Goal: Task Accomplishment & Management: Complete application form

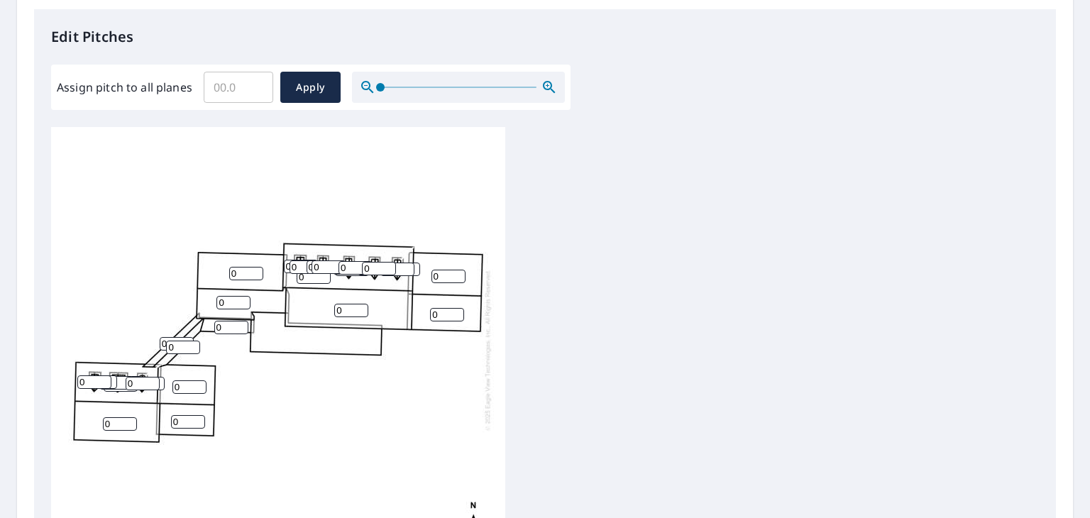
scroll to position [371, 0]
click at [132, 419] on input "1" at bounding box center [120, 424] width 34 height 13
click at [130, 420] on input "2" at bounding box center [120, 424] width 34 height 13
type input "3"
click at [130, 420] on input "3" at bounding box center [120, 424] width 34 height 13
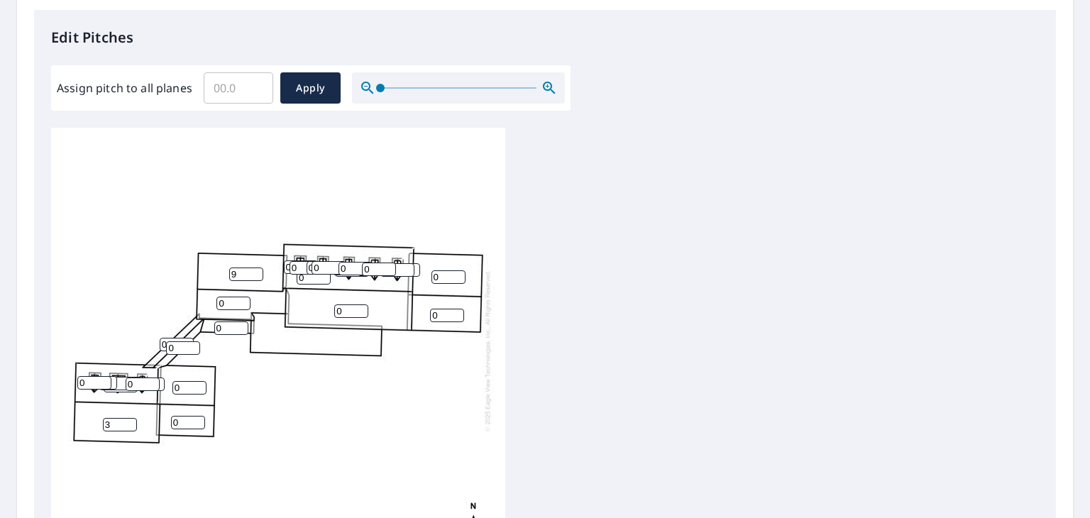
type input "9"
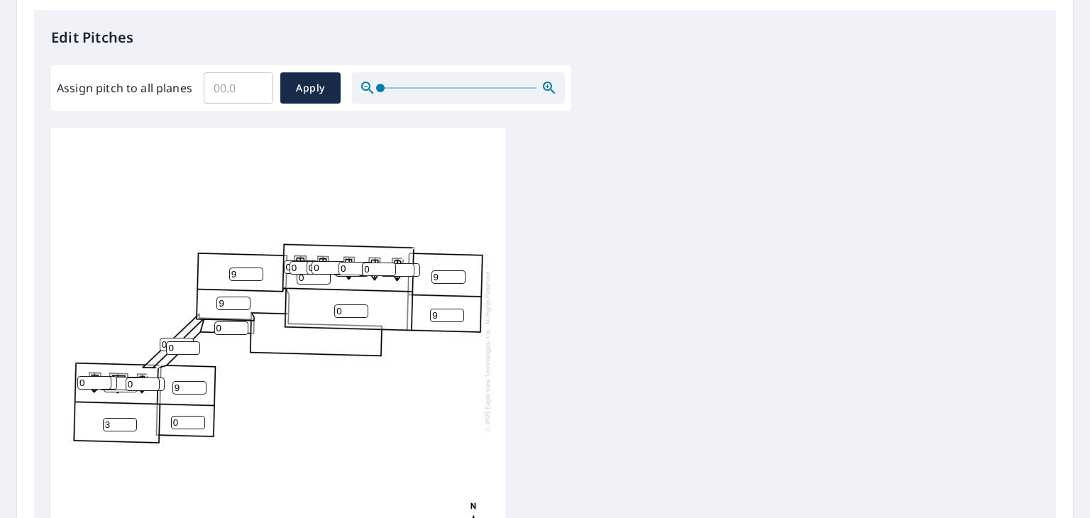
type input "9"
type input "1"
type input "2"
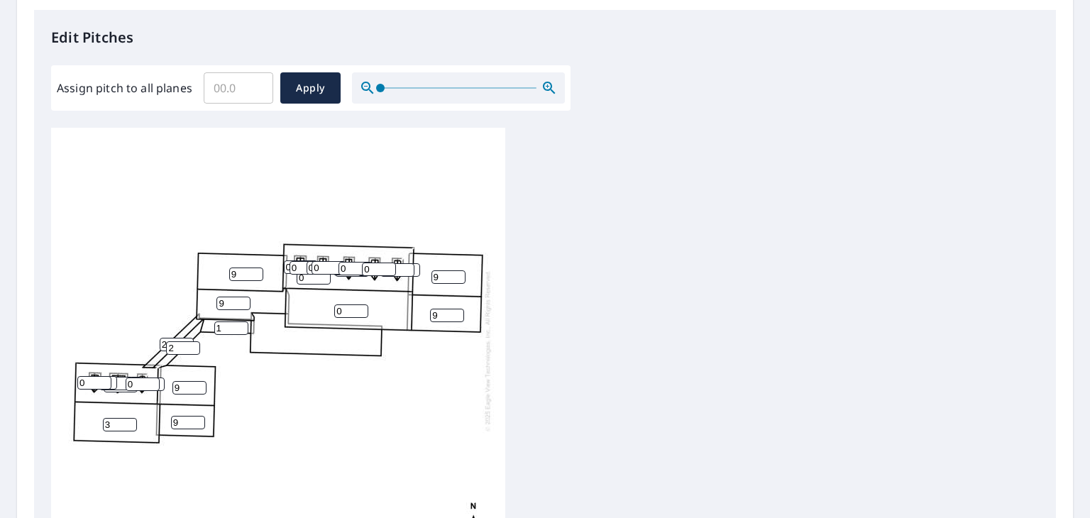
type input "11"
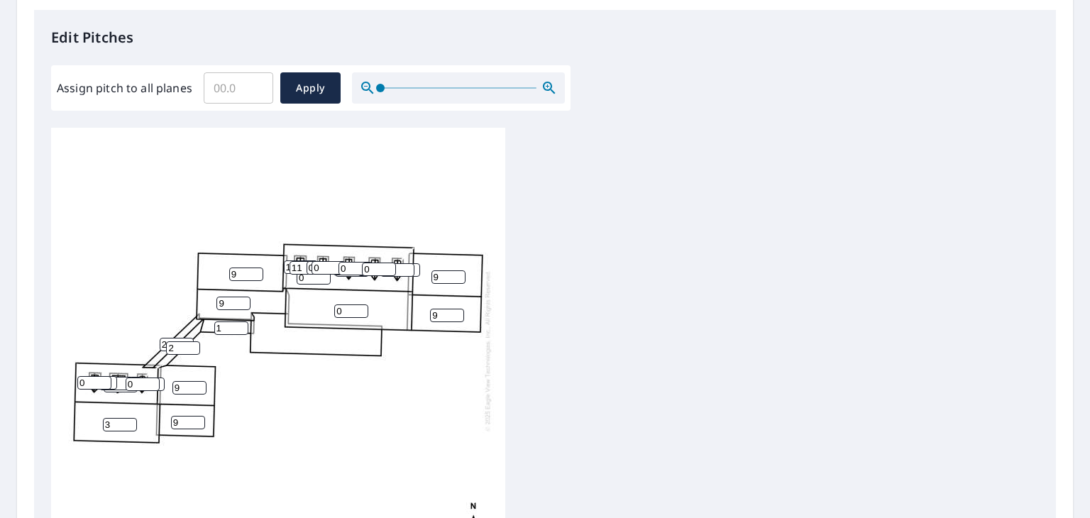
type input "11"
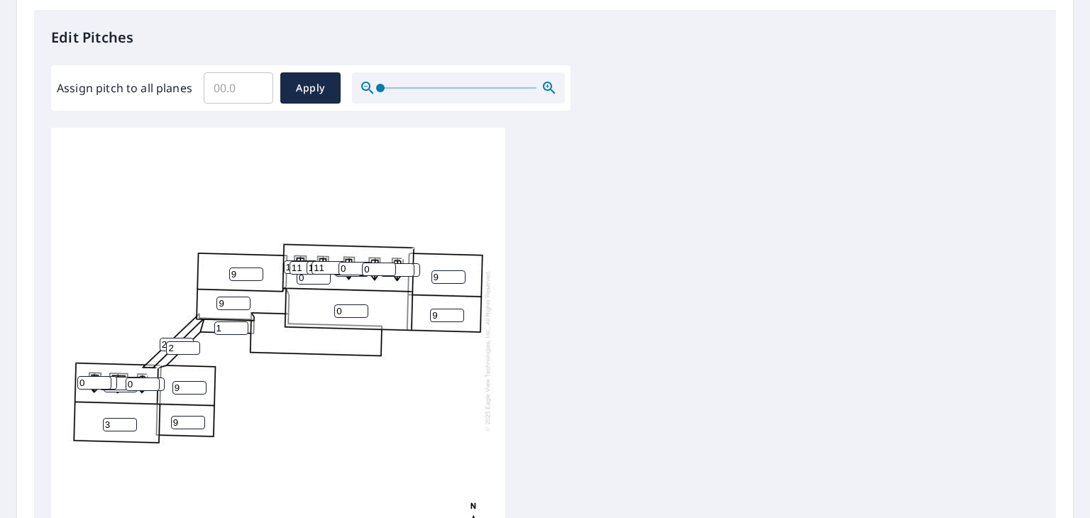
type input "11"
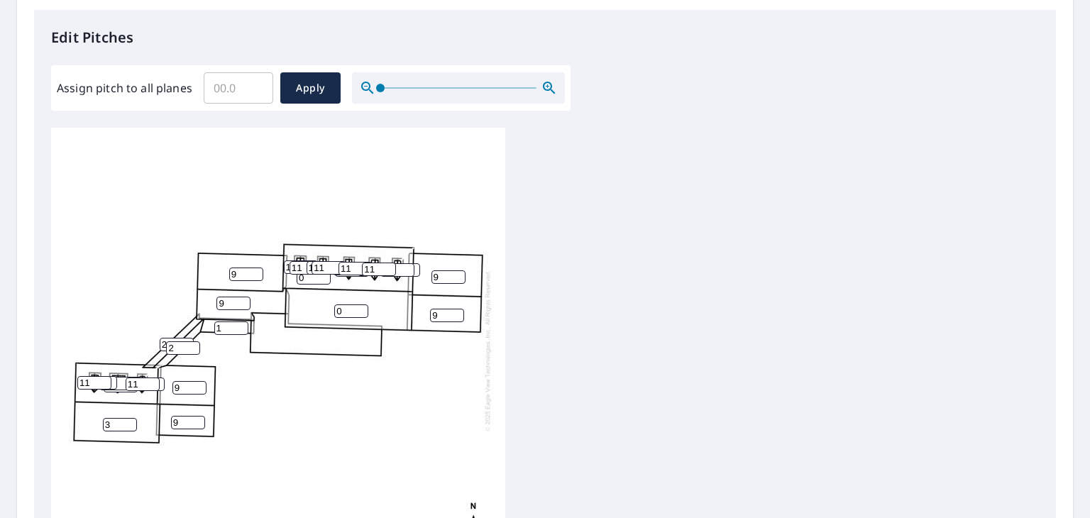
type input "11"
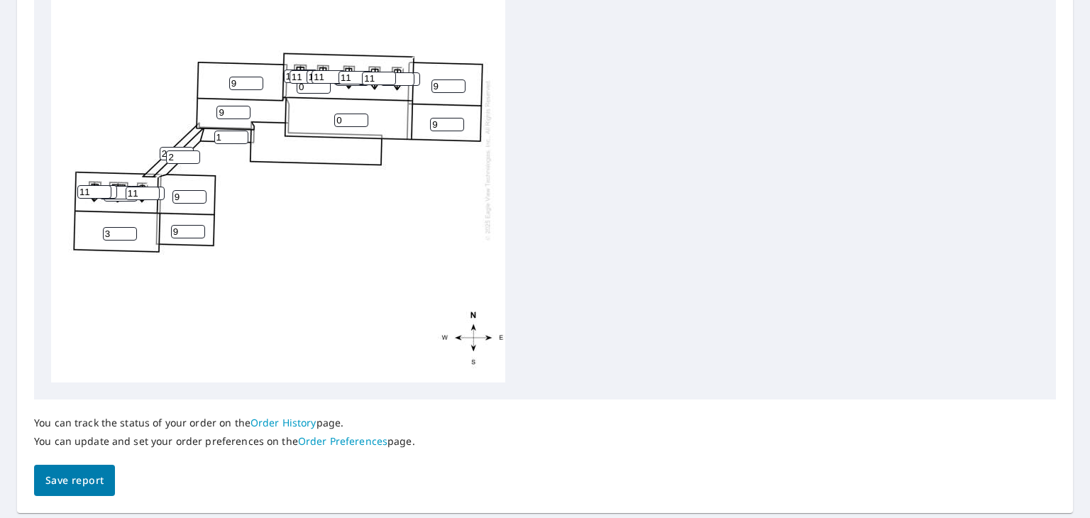
scroll to position [548, 0]
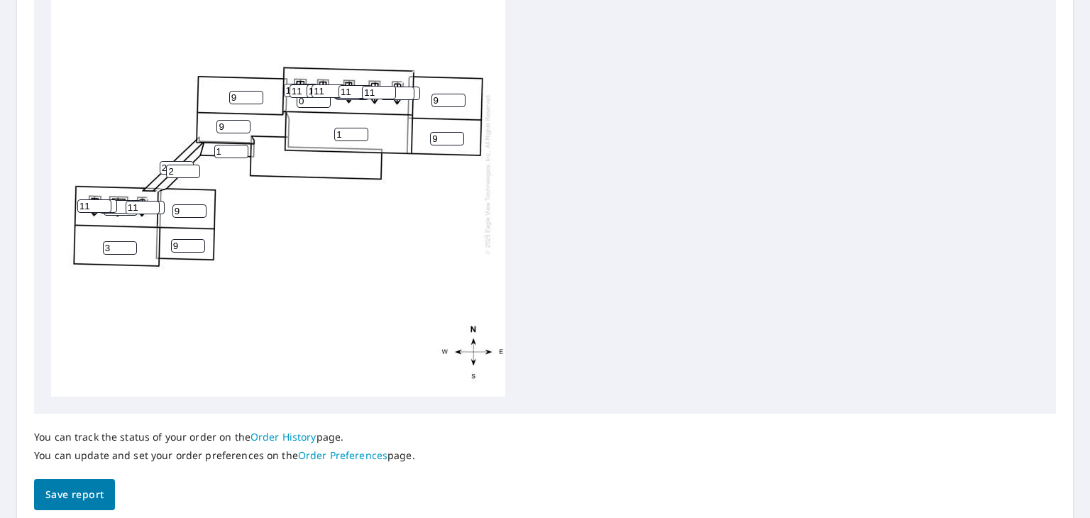
click at [360, 129] on input "1" at bounding box center [351, 134] width 34 height 13
type input "2"
click at [360, 129] on input "2" at bounding box center [351, 134] width 34 height 13
type input "9"
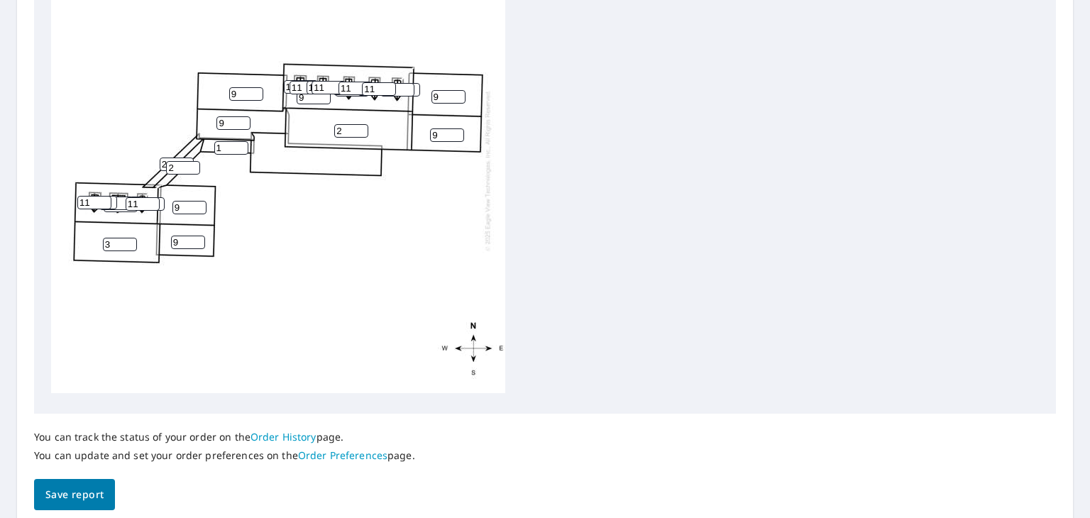
click at [79, 490] on span "Save report" at bounding box center [74, 495] width 58 height 18
click at [316, 309] on div "0 2 9 3 9 9 9 9 9 9 9 1 2 2 11 11 11 11 11 11 11 11 11 11 11 11 11 11 11 11" at bounding box center [278, 170] width 454 height 446
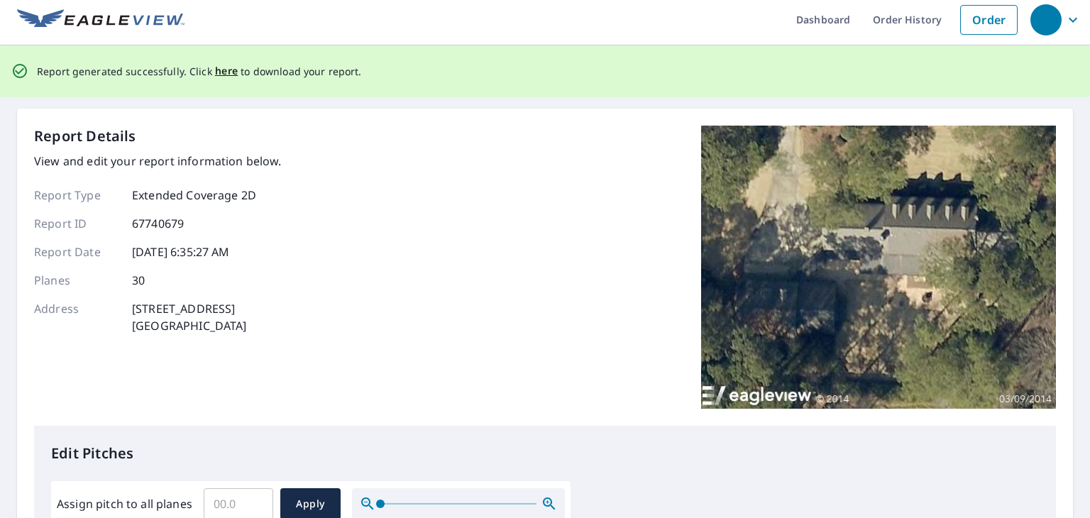
scroll to position [0, 0]
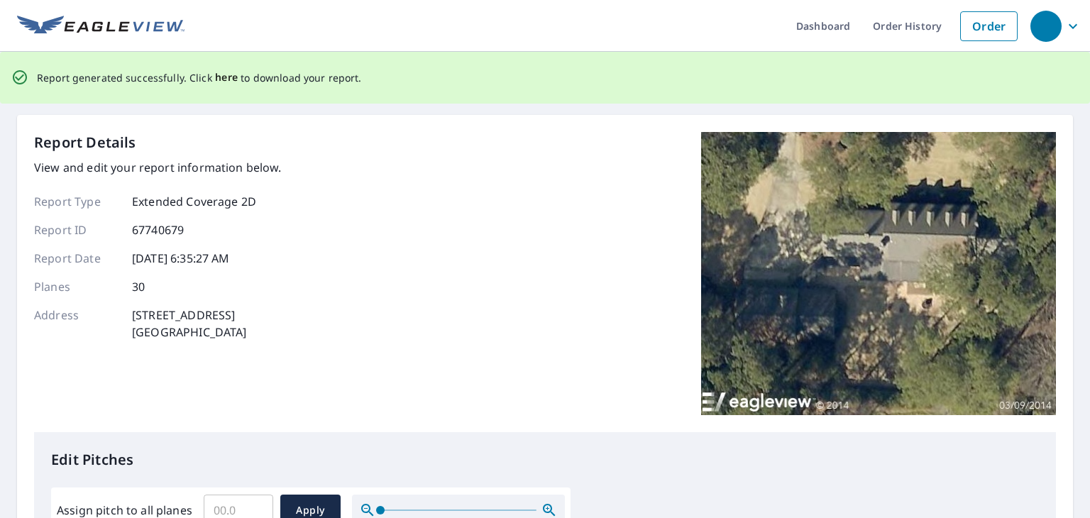
click at [223, 78] on span "here" at bounding box center [226, 78] width 23 height 18
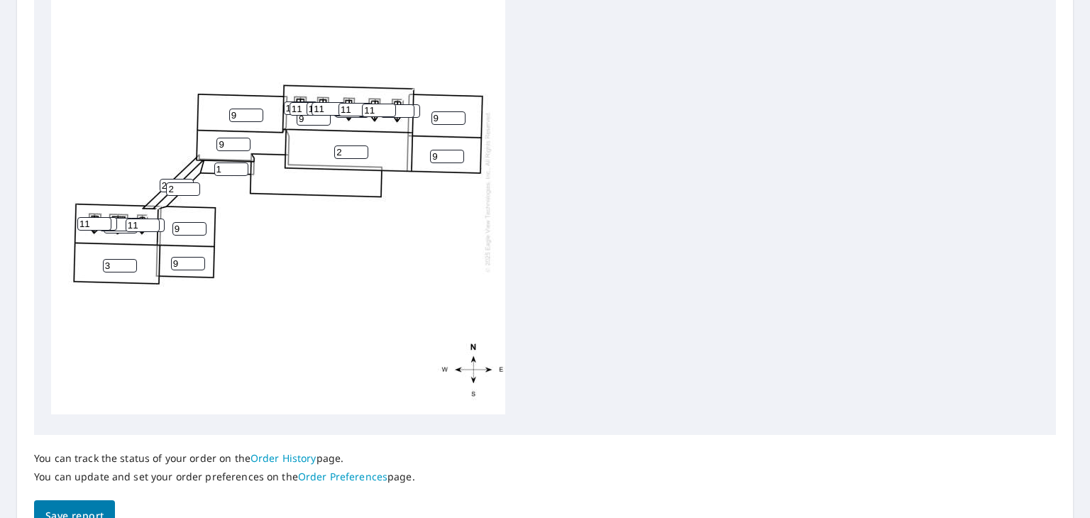
scroll to position [565, 0]
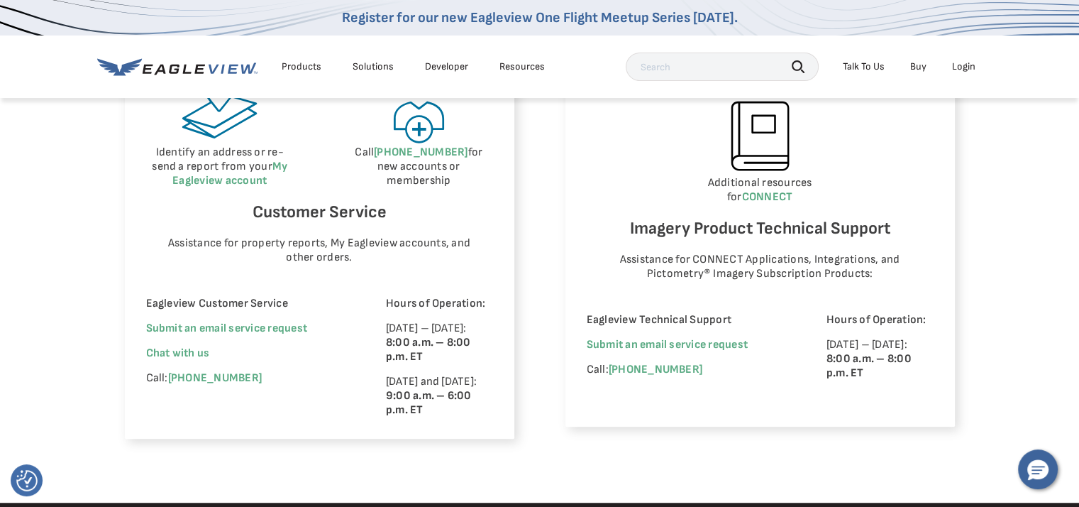
scroll to position [865, 0]
